Goal: Transaction & Acquisition: Download file/media

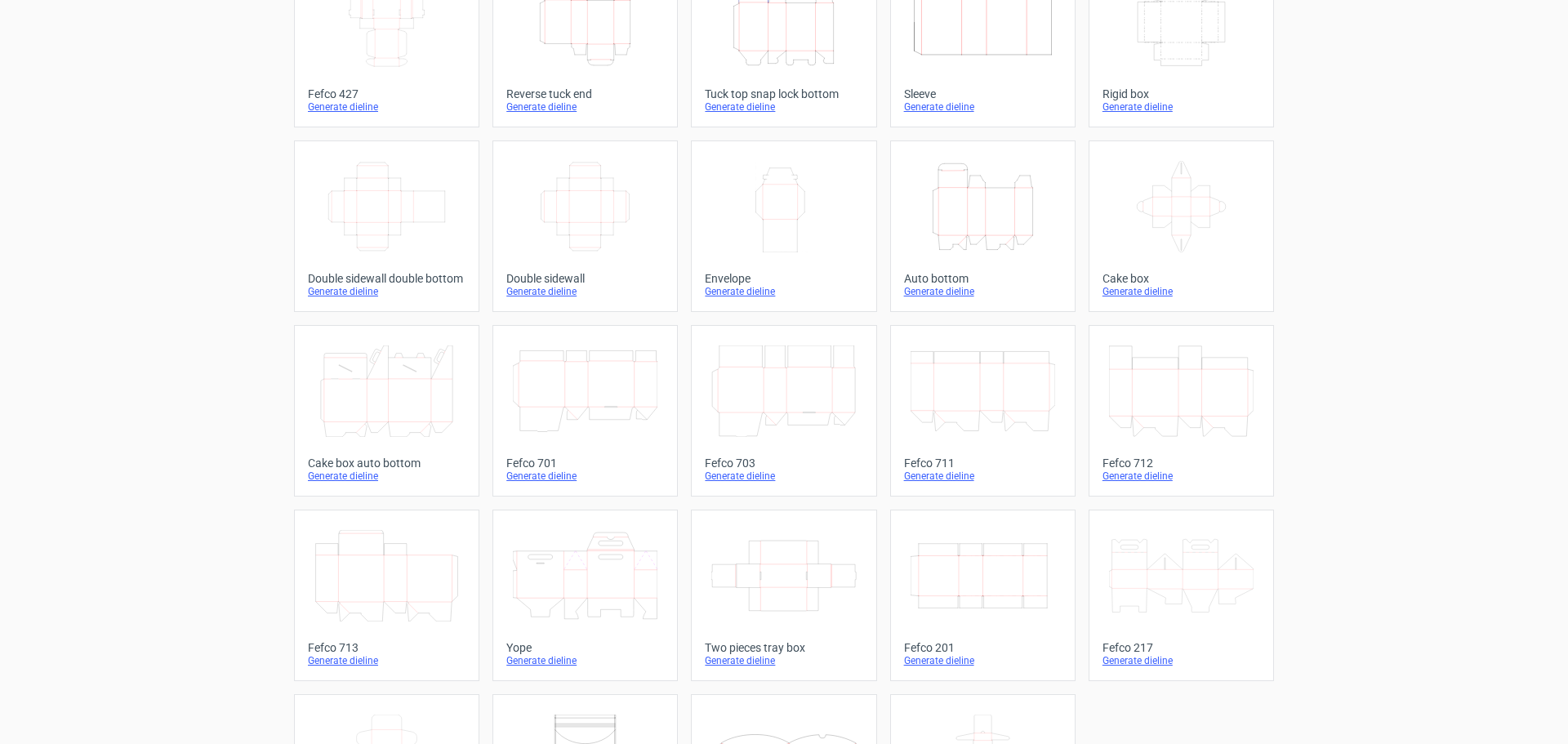
scroll to position [114, 0]
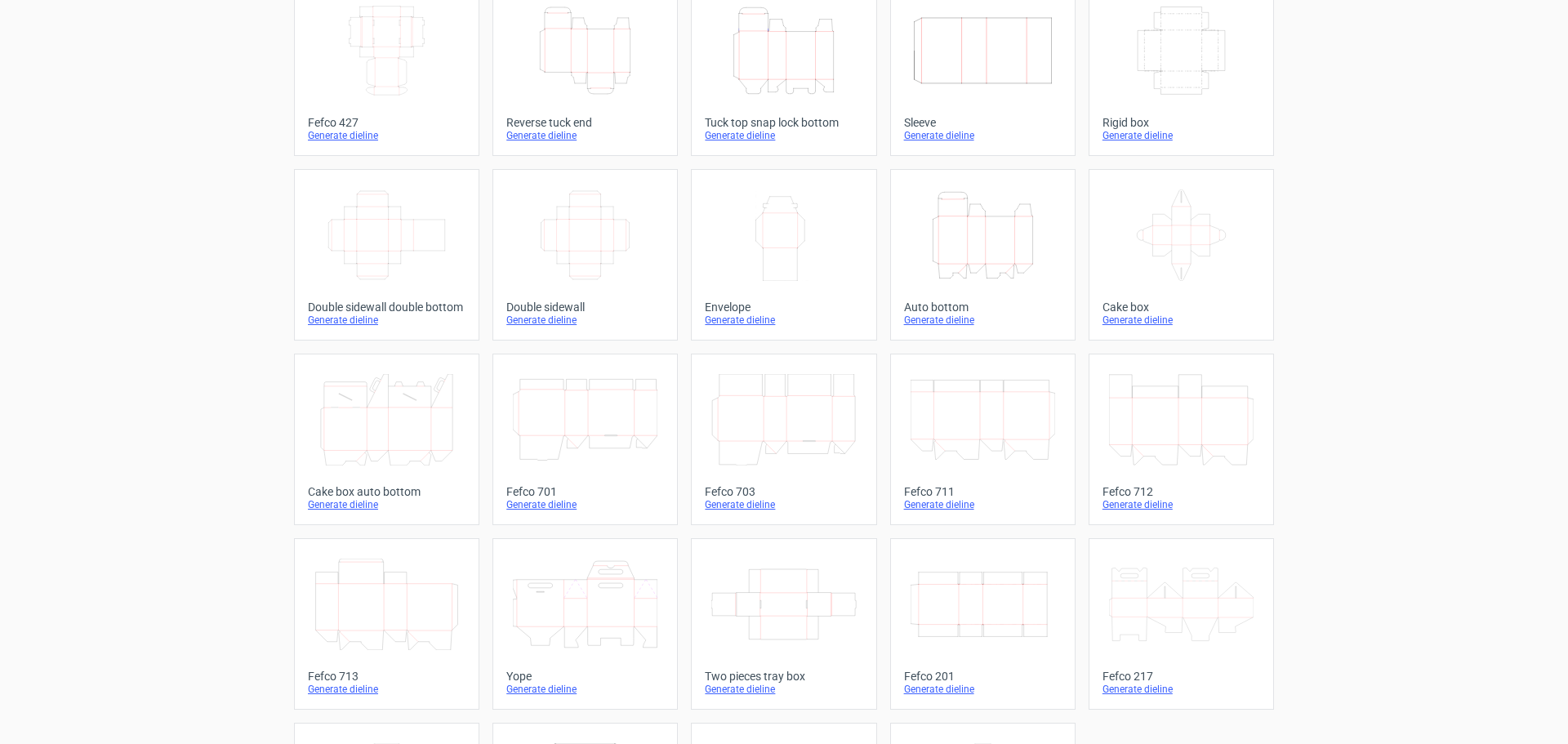
click at [965, 615] on icon "Width Depth Height" at bounding box center [982, 604] width 145 height 91
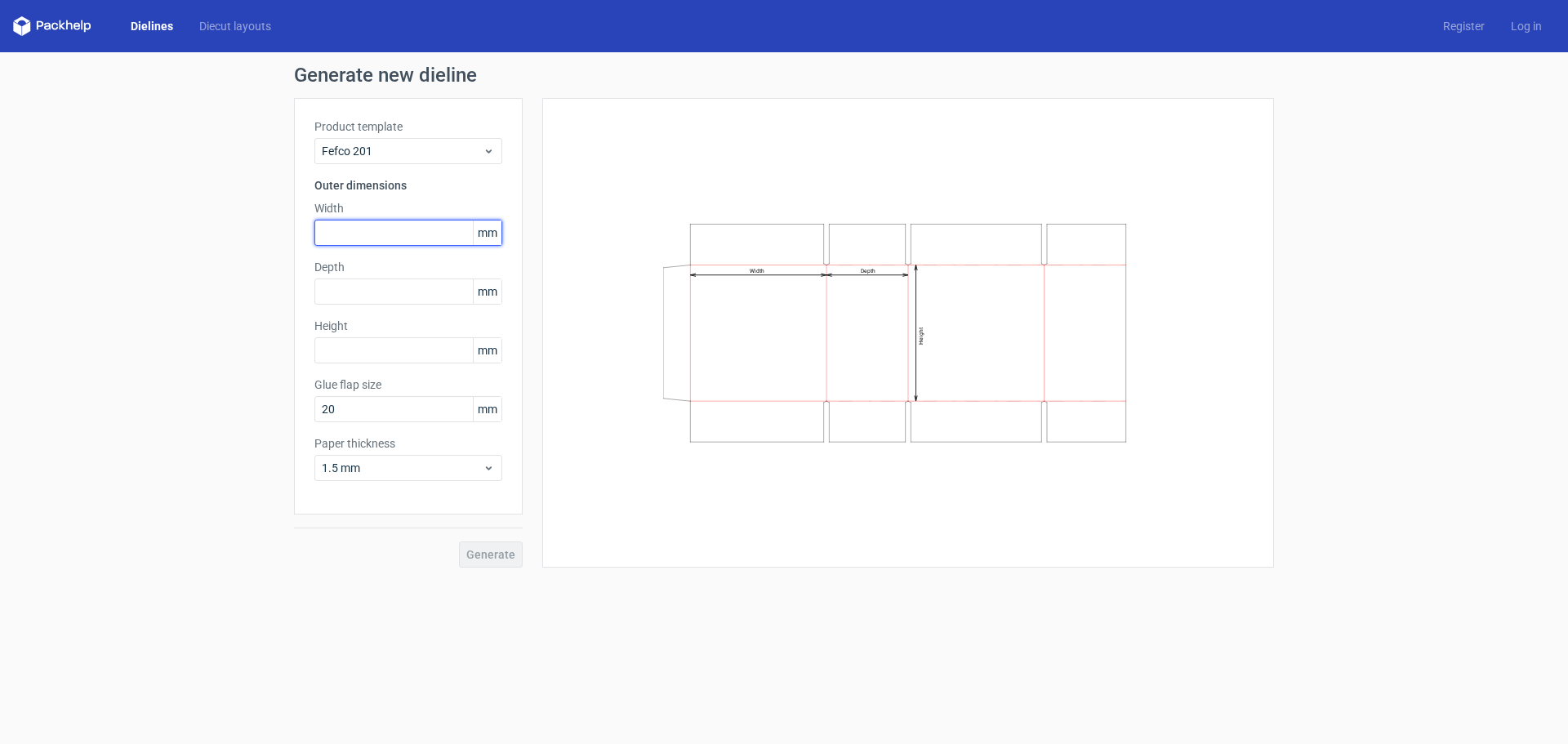
click at [353, 225] on input "text" at bounding box center [408, 233] width 187 height 26
click at [483, 239] on span "mm" at bounding box center [487, 232] width 29 height 24
click at [490, 238] on span "mm" at bounding box center [487, 232] width 29 height 24
click at [417, 237] on input "text" at bounding box center [408, 233] width 187 height 26
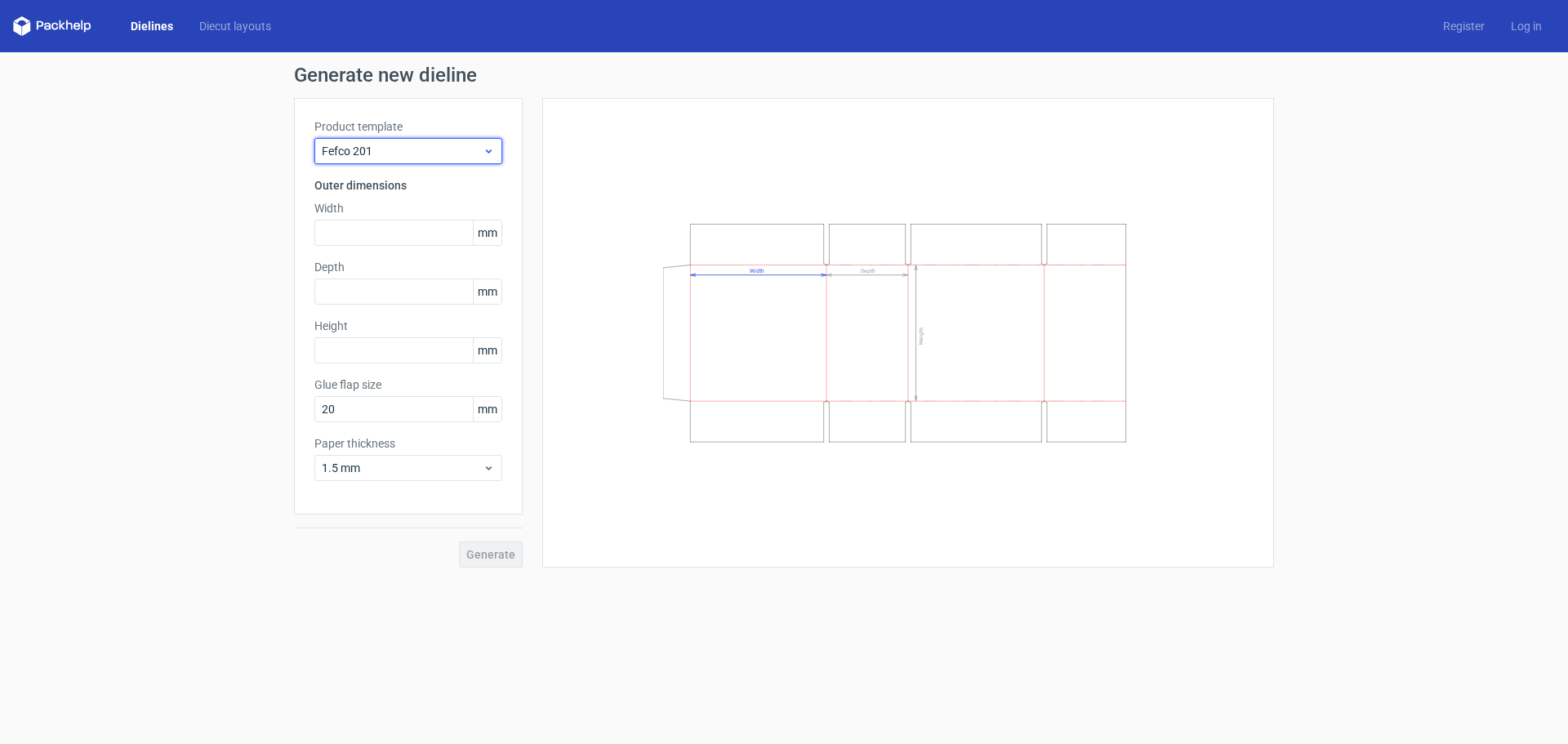
click at [466, 155] on span "Fefco 201" at bounding box center [402, 151] width 161 height 17
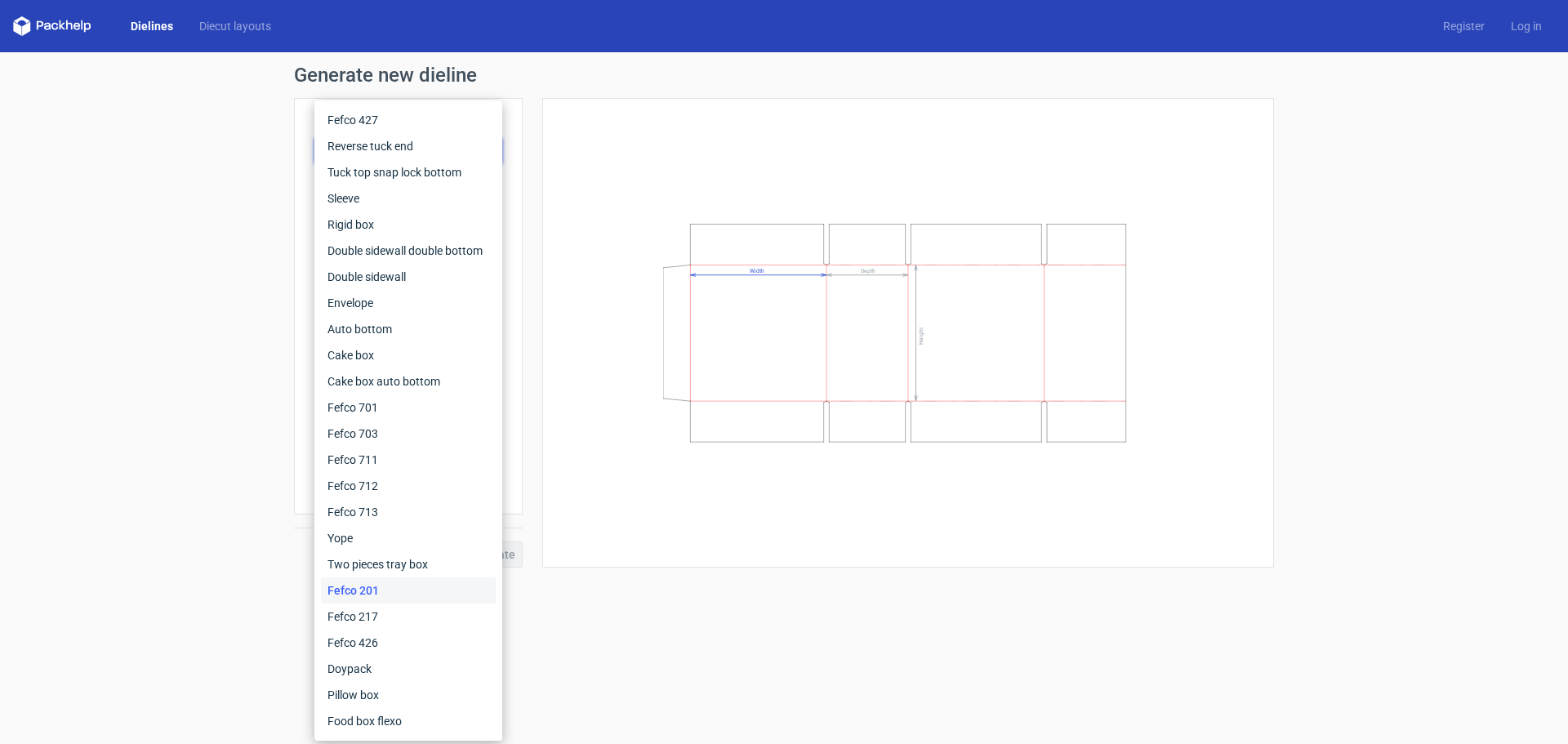
click at [715, 621] on form "Generate new dieline Product template Fefco 201 Outer dimensions Width mm Depth…" at bounding box center [784, 398] width 1568 height 692
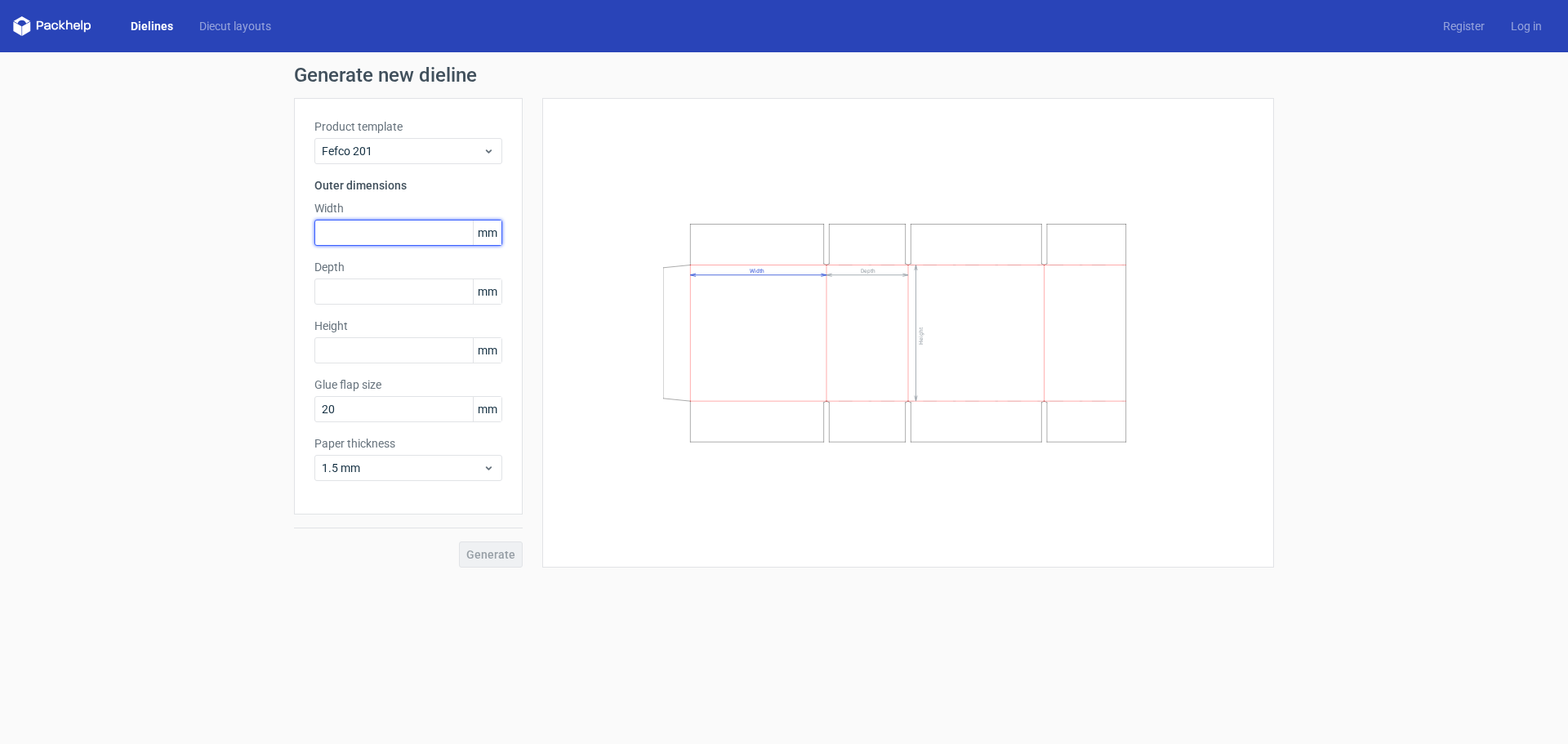
click at [371, 238] on input "text" at bounding box center [408, 233] width 187 height 26
type input "1"
type input "128"
type input "51"
type input "178"
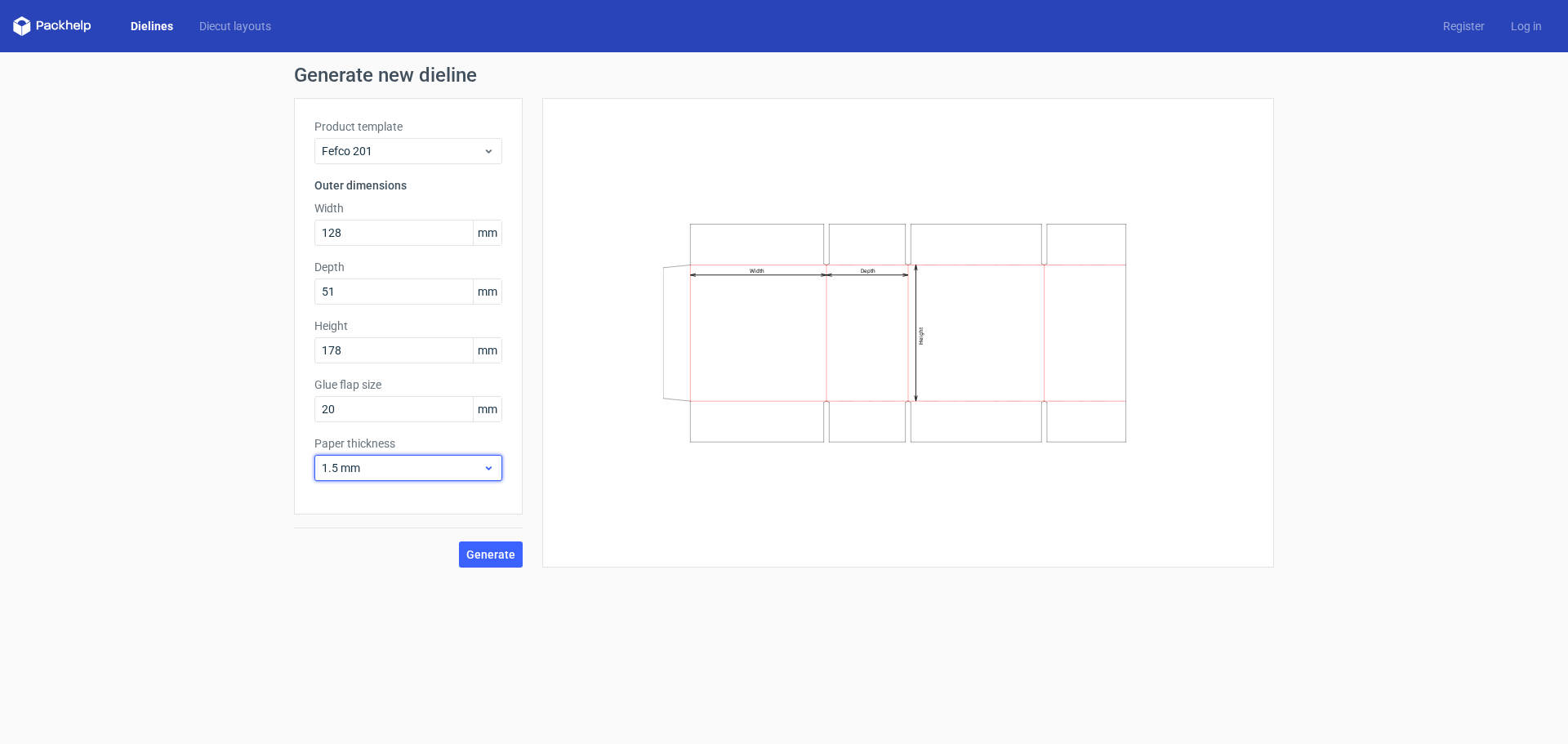
click at [377, 463] on span "1.5 mm" at bounding box center [402, 468] width 161 height 17
click at [371, 562] on div "1 mm" at bounding box center [408, 556] width 174 height 26
click at [494, 567] on button "Generate" at bounding box center [491, 555] width 63 height 26
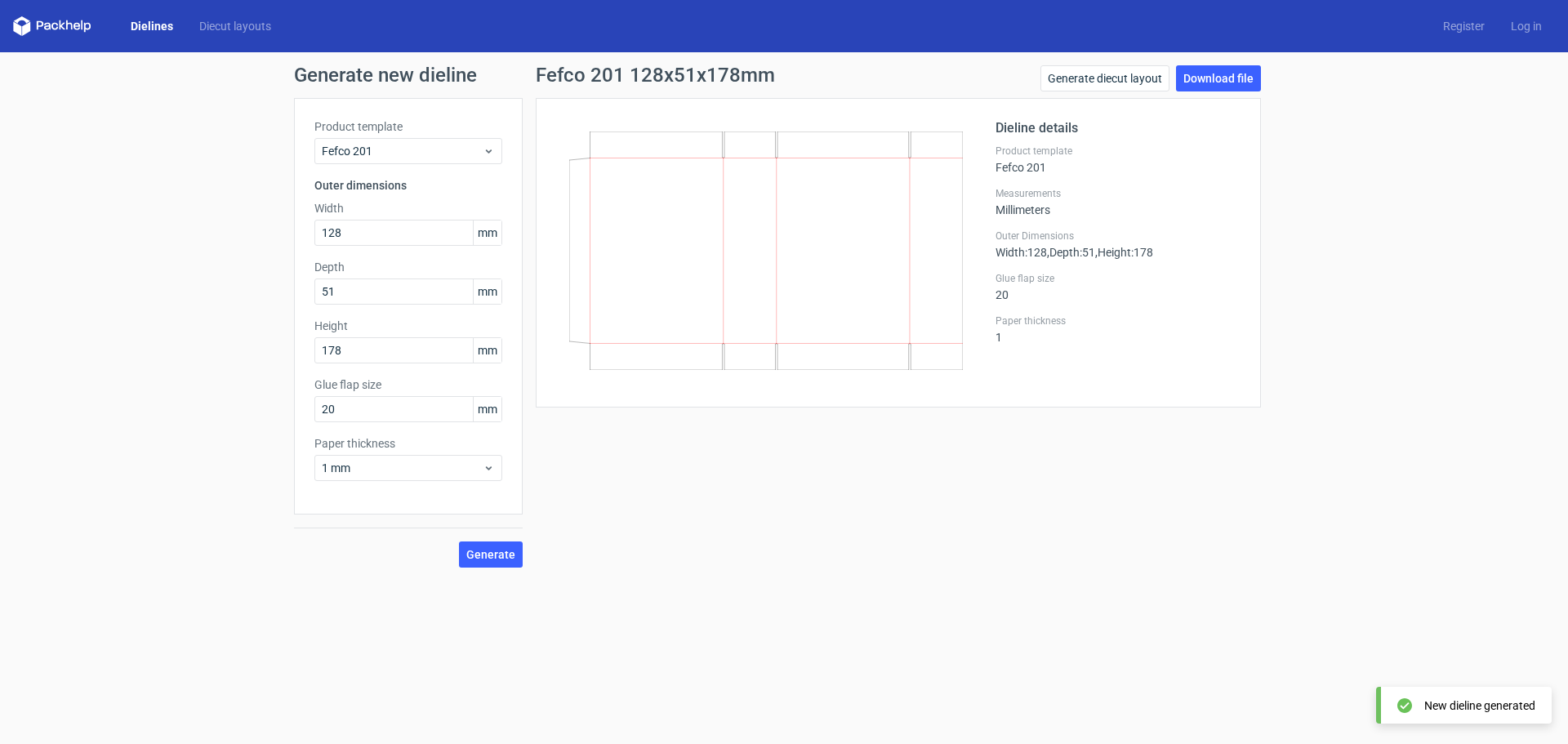
click at [1270, 84] on div "Fefco 201 128x51x178mm Generate diecut layout Download file Dieline details Pro…" at bounding box center [898, 316] width 752 height 503
click at [1240, 78] on link "Download file" at bounding box center [1218, 78] width 85 height 26
